Goal: Task Accomplishment & Management: Manage account settings

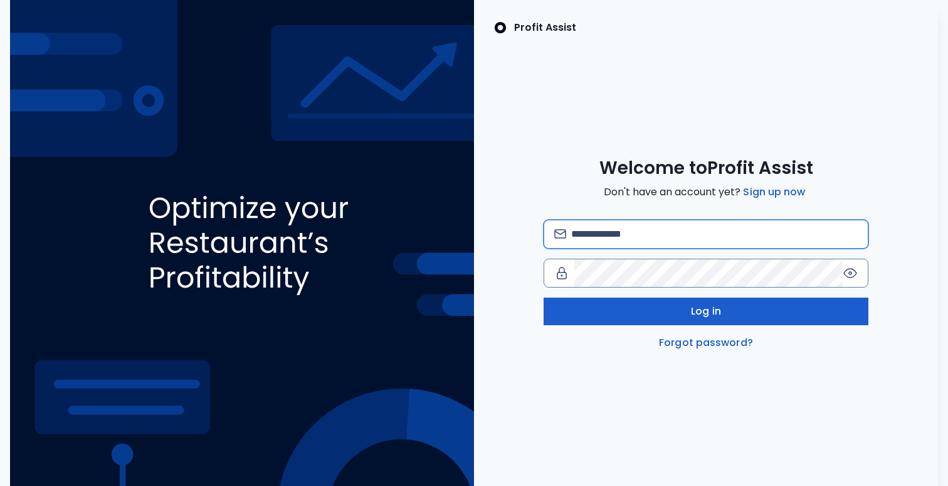
type input "**********"
click at [629, 319] on button "Log in" at bounding box center [706, 311] width 325 height 28
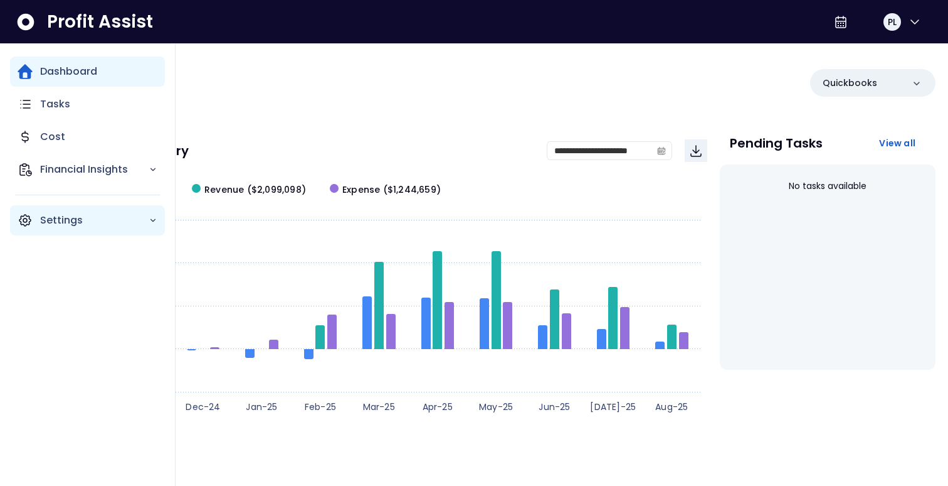
click at [77, 217] on p "Settings" at bounding box center [94, 220] width 109 height 15
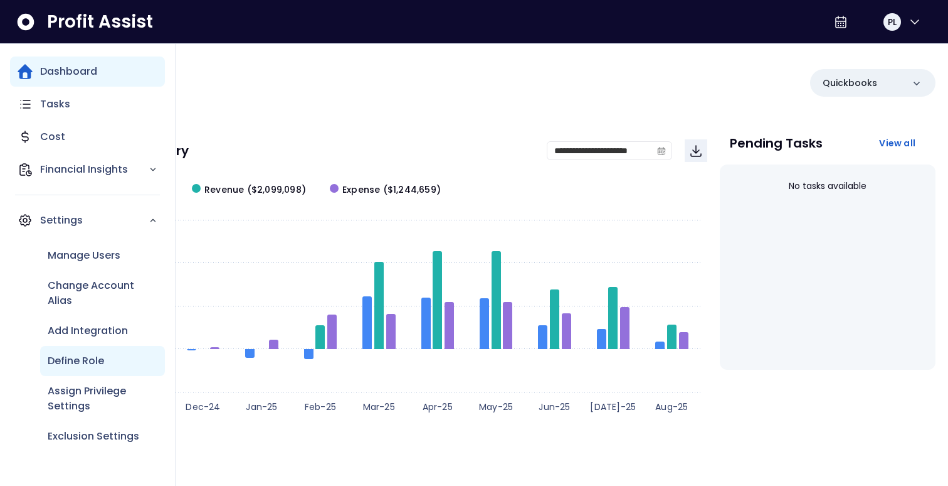
click at [100, 370] on div "Define Role" at bounding box center [102, 361] width 125 height 30
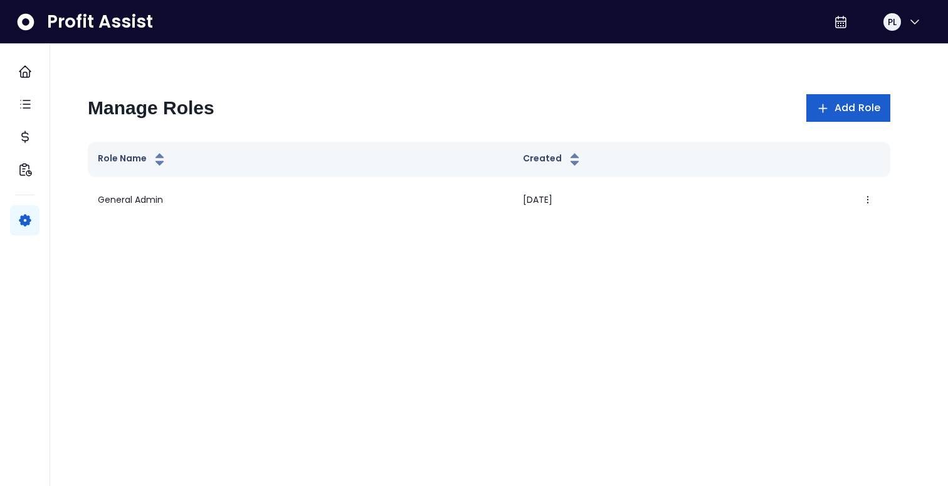
click at [874, 119] on button "Add Role" at bounding box center [849, 108] width 84 height 28
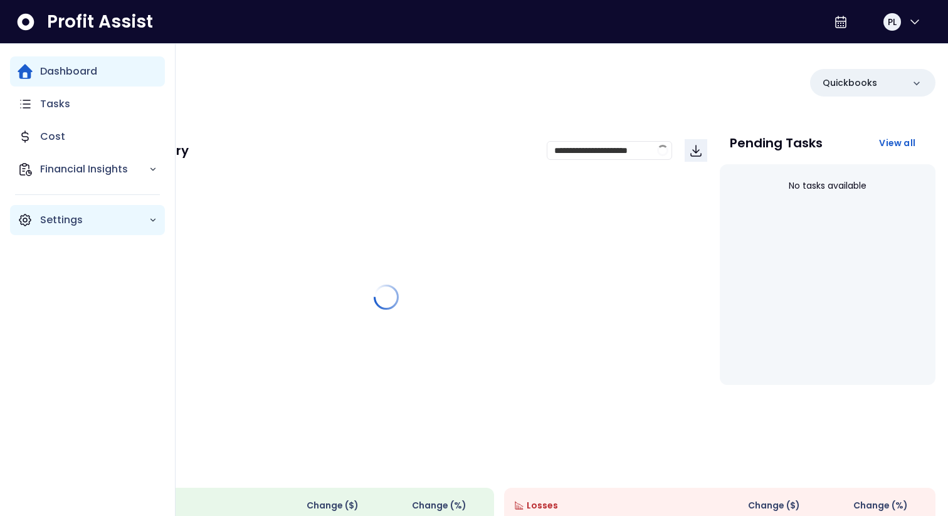
click at [29, 216] on icon "Main navigation" at bounding box center [25, 220] width 15 height 15
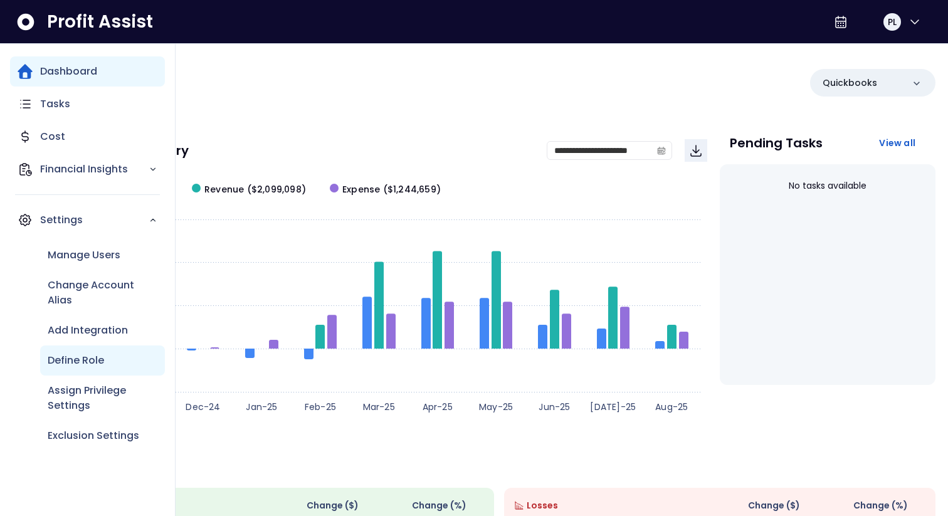
click at [71, 351] on div "Define Role" at bounding box center [102, 361] width 125 height 30
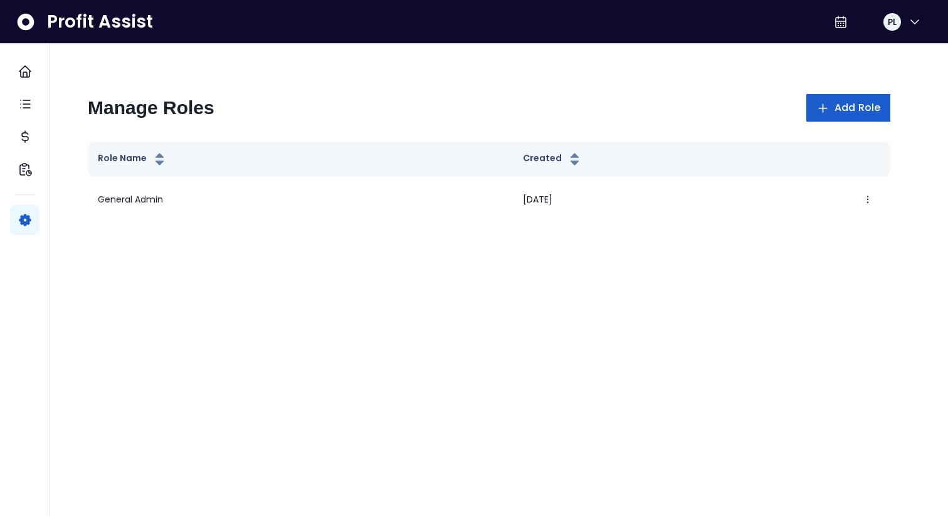
click at [874, 109] on span "Add Role" at bounding box center [858, 107] width 46 height 15
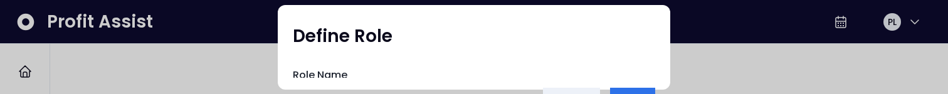
click at [614, 31] on div "Define Role" at bounding box center [474, 39] width 363 height 38
click at [711, 45] on div at bounding box center [474, 47] width 948 height 94
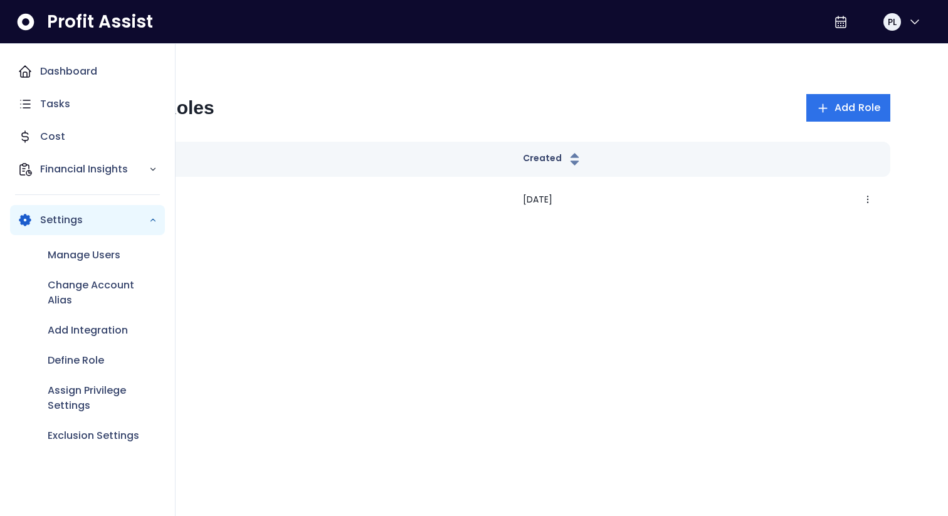
click at [39, 221] on div "Settings" at bounding box center [87, 220] width 155 height 30
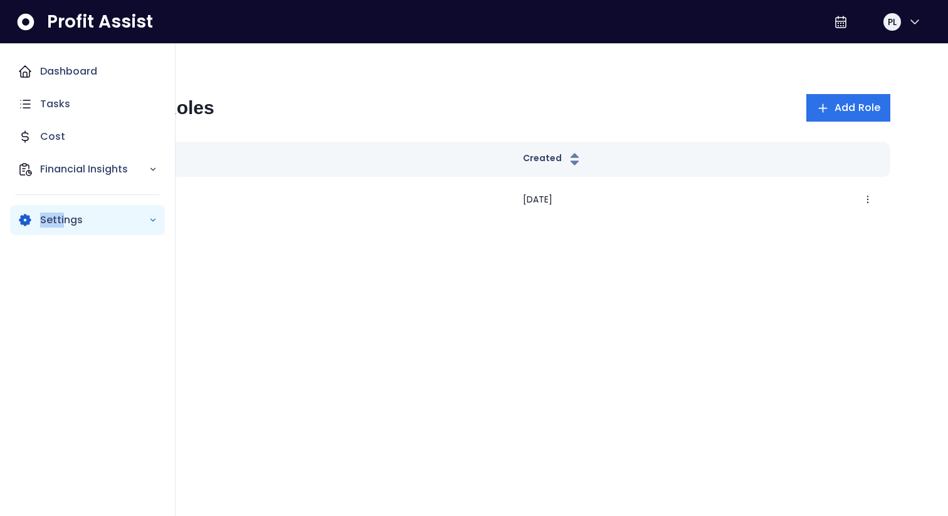
click at [63, 211] on div "Settings" at bounding box center [87, 220] width 155 height 30
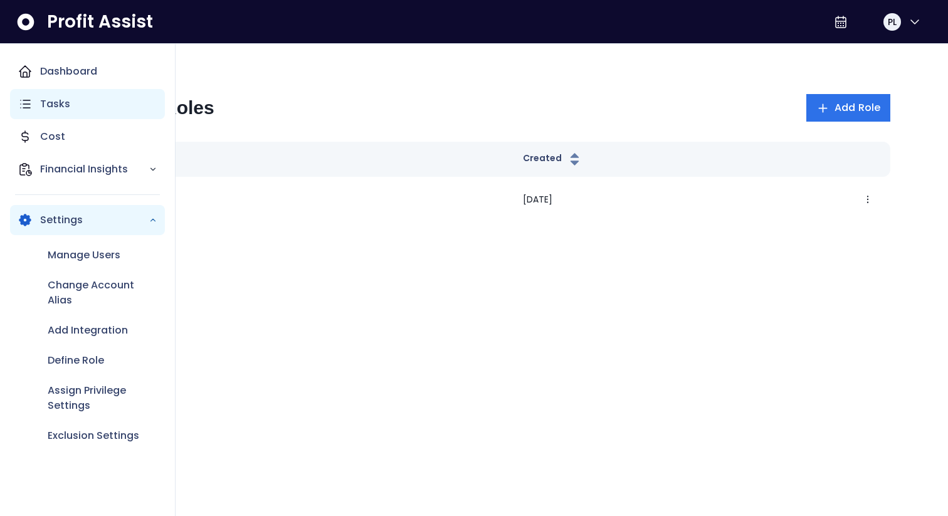
click at [82, 101] on div "Tasks" at bounding box center [87, 104] width 155 height 30
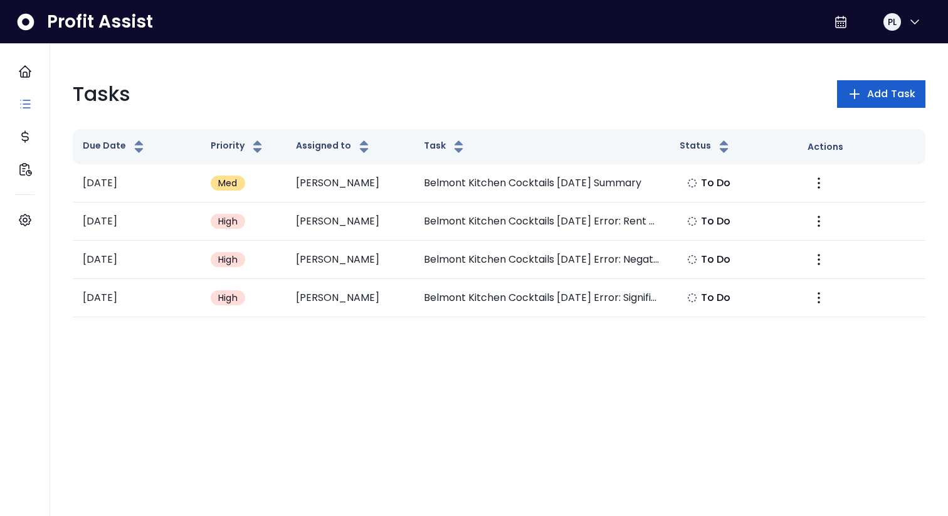
click at [871, 98] on span "Add Task" at bounding box center [892, 94] width 48 height 15
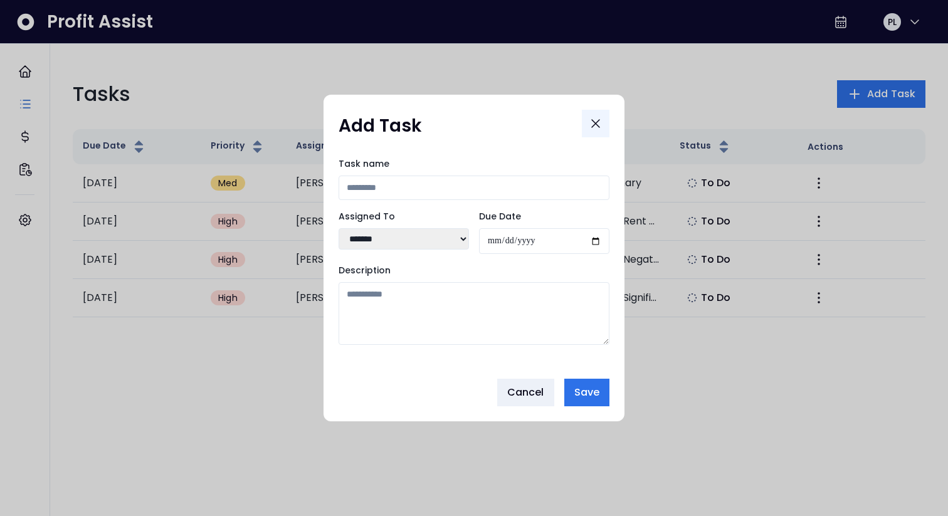
click at [605, 114] on button "Close" at bounding box center [596, 124] width 28 height 28
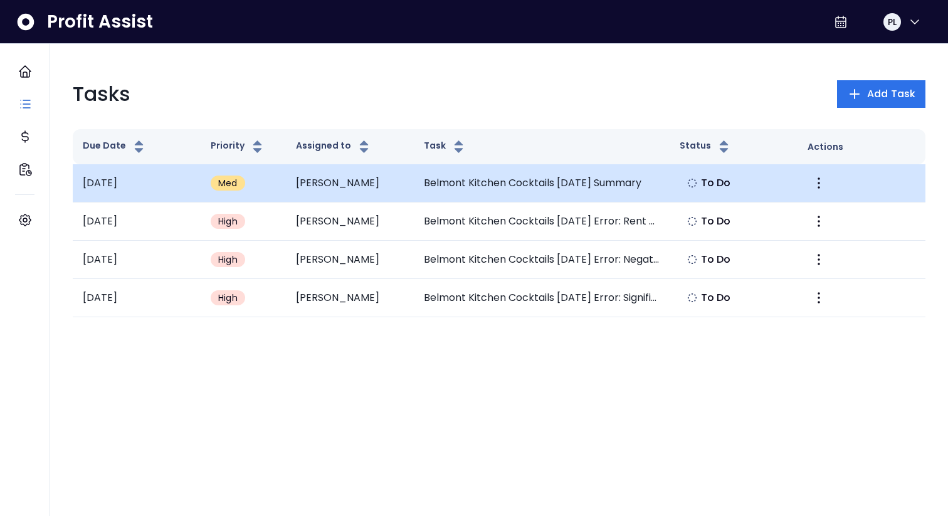
click at [617, 178] on td "Belmont Kitchen Cocktails June 2025 Summary" at bounding box center [542, 183] width 256 height 38
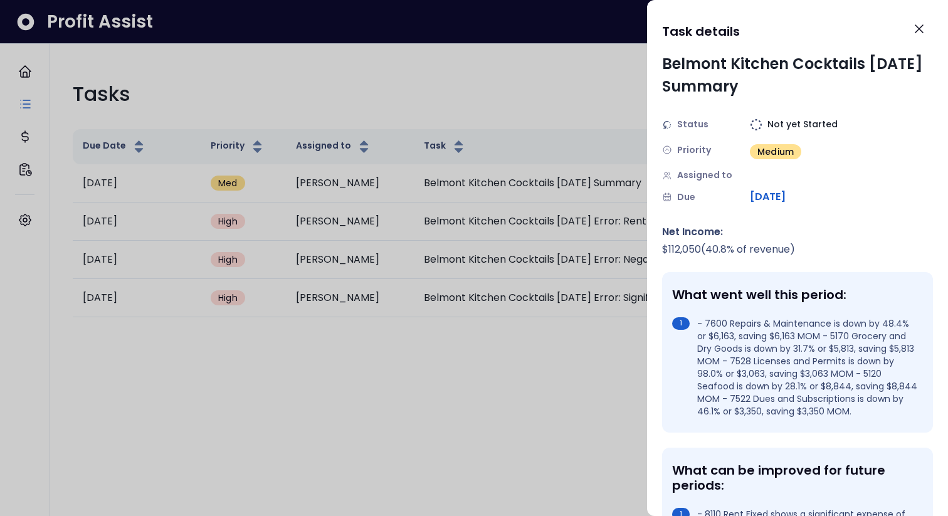
click at [605, 128] on div at bounding box center [474, 258] width 948 height 516
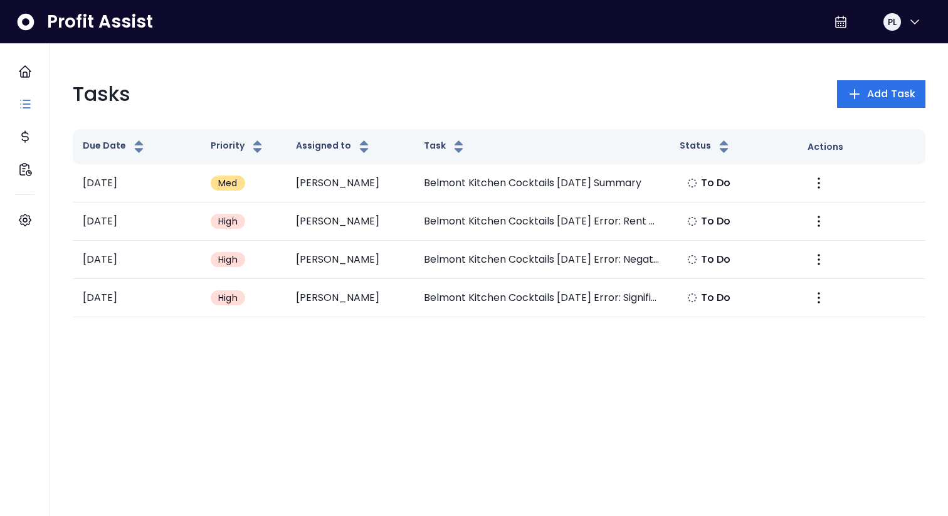
click at [884, 74] on div "Tasks Add Task Due Date Priority Assigned to Task Status Actions 2025-07-24 Med…" at bounding box center [499, 198] width 873 height 258
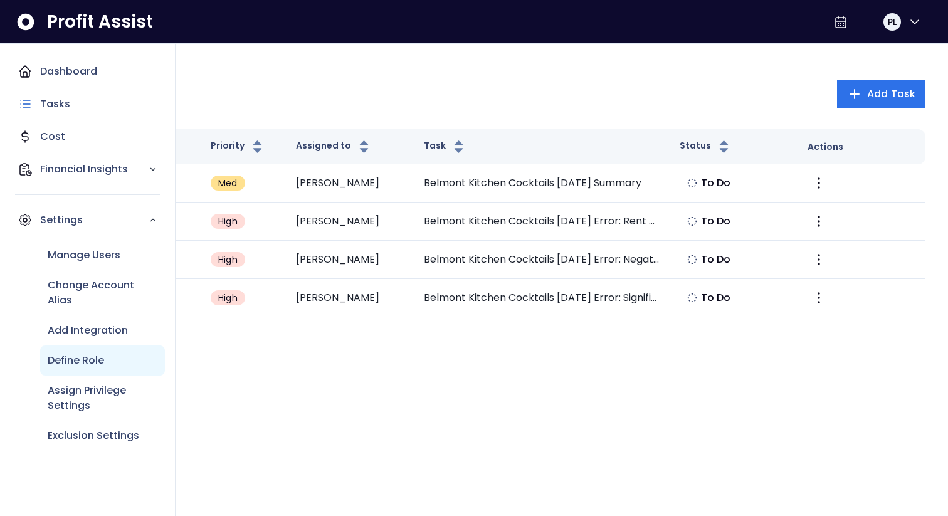
click at [90, 351] on div "Define Role" at bounding box center [102, 361] width 125 height 30
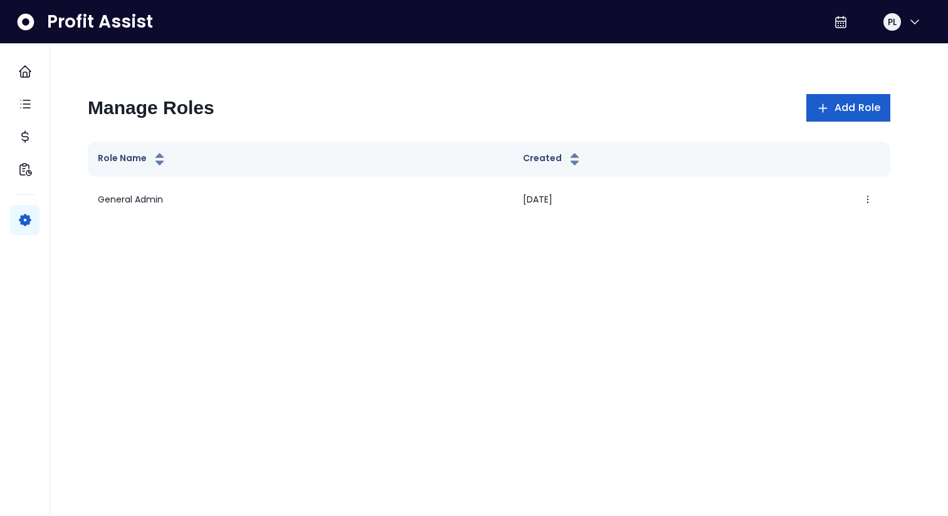
click at [862, 98] on button "Add Role" at bounding box center [849, 108] width 84 height 28
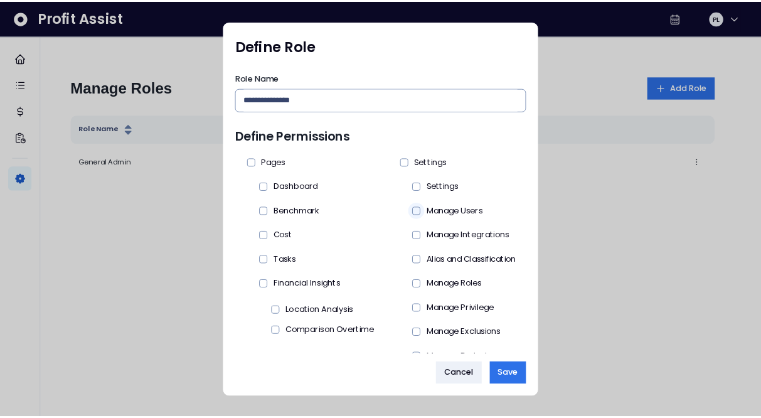
scroll to position [66, 0]
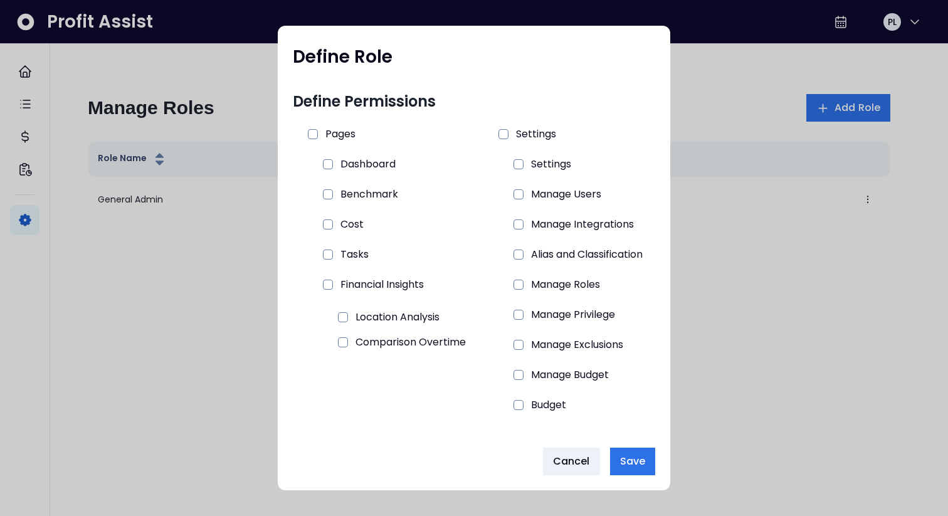
click at [26, 133] on div at bounding box center [474, 258] width 948 height 516
